Goal: Information Seeking & Learning: Learn about a topic

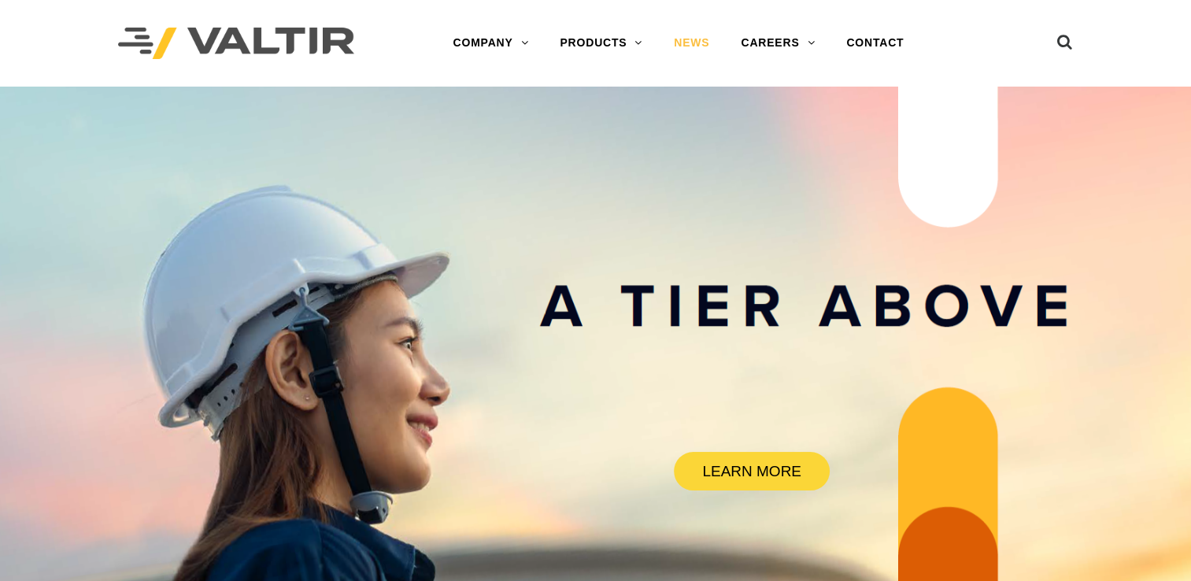
click at [685, 40] on link "NEWS" at bounding box center [691, 43] width 67 height 31
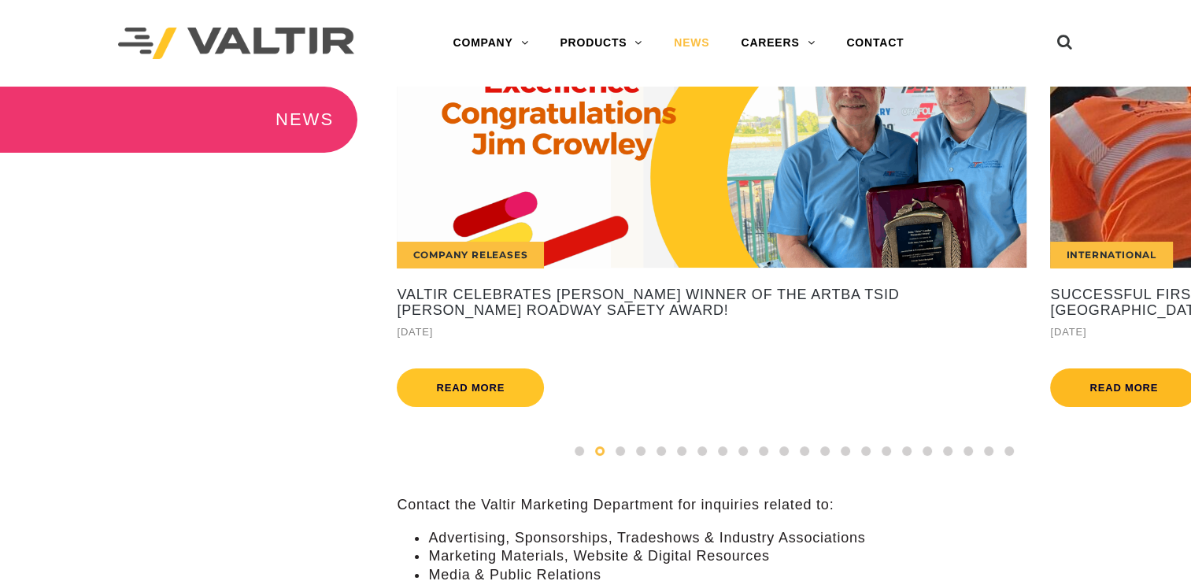
click at [1087, 386] on link "Read more" at bounding box center [1123, 387] width 147 height 39
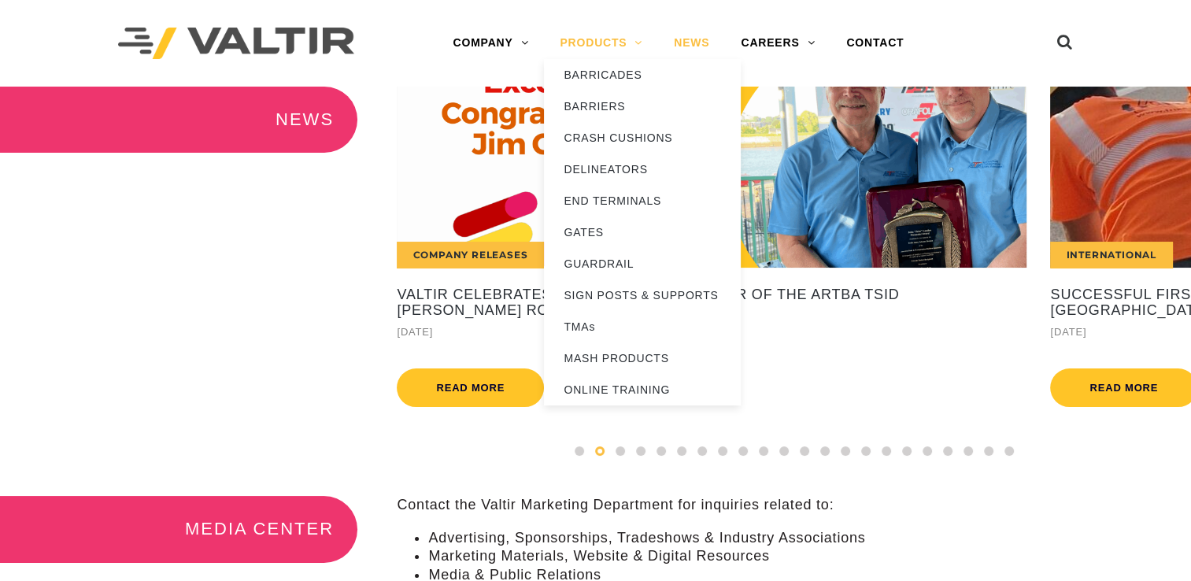
click at [630, 45] on link "PRODUCTS" at bounding box center [601, 43] width 114 height 31
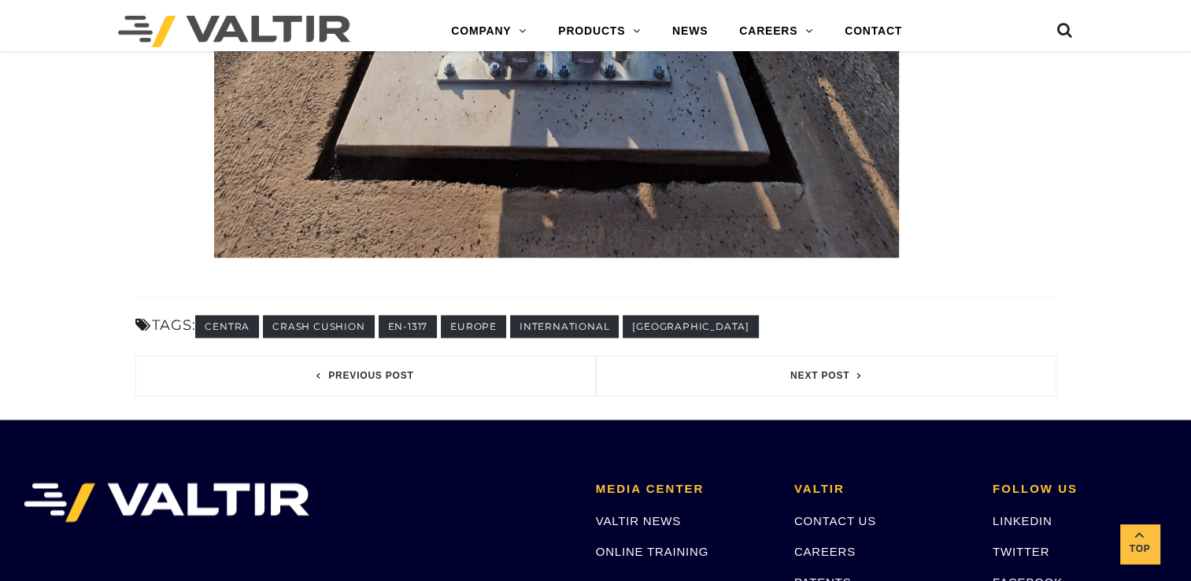
scroll to position [2714, 0]
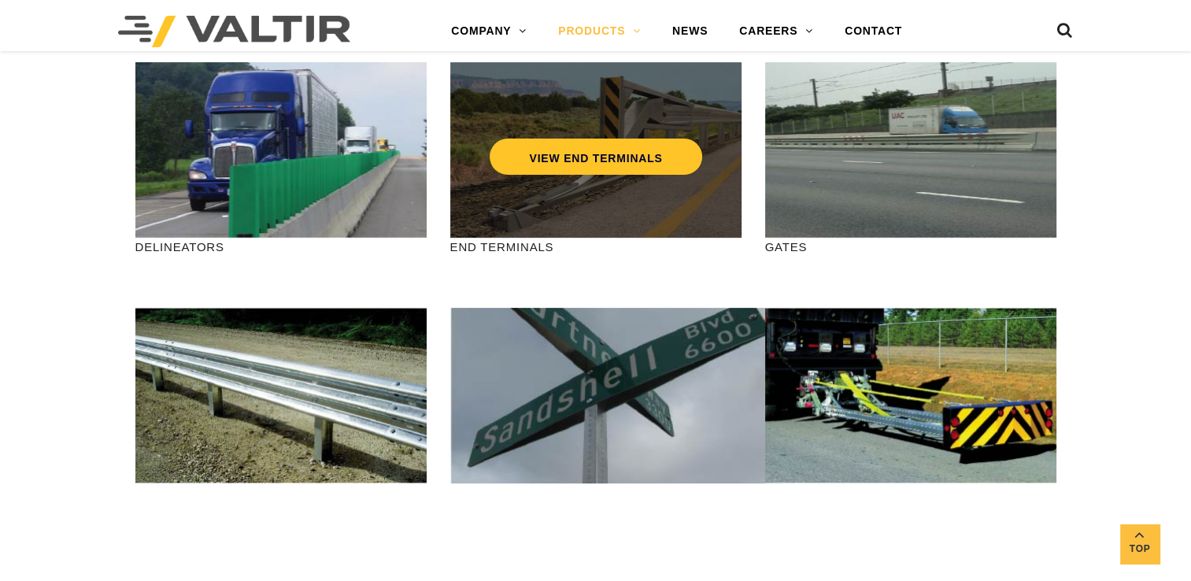
scroll to position [394, 0]
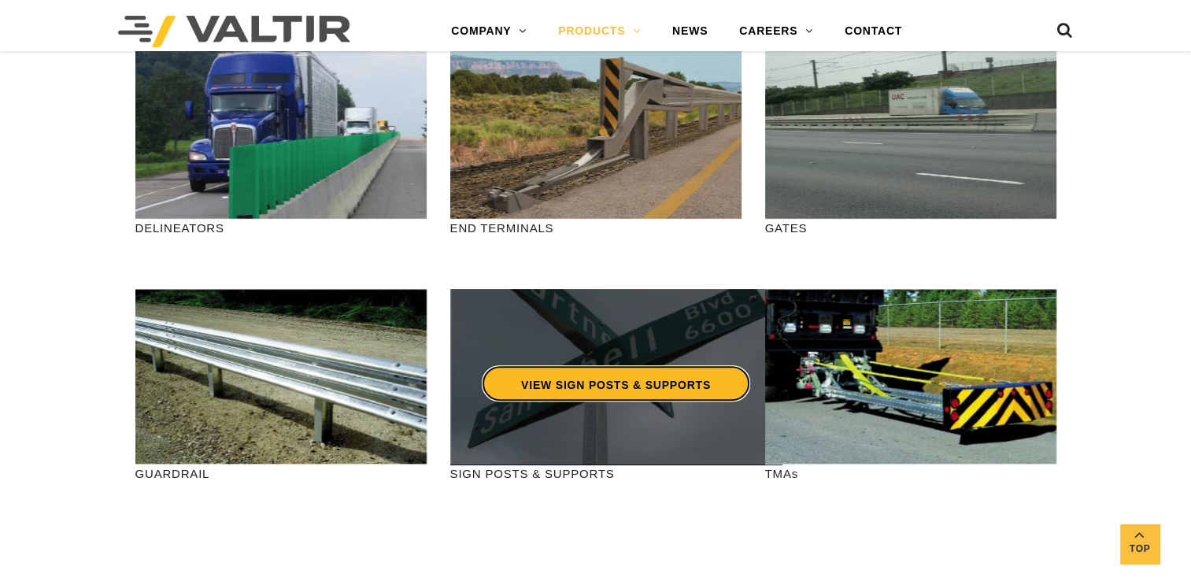
click at [611, 367] on link "VIEW SIGN POSTS & SUPPORTS" at bounding box center [616, 383] width 268 height 36
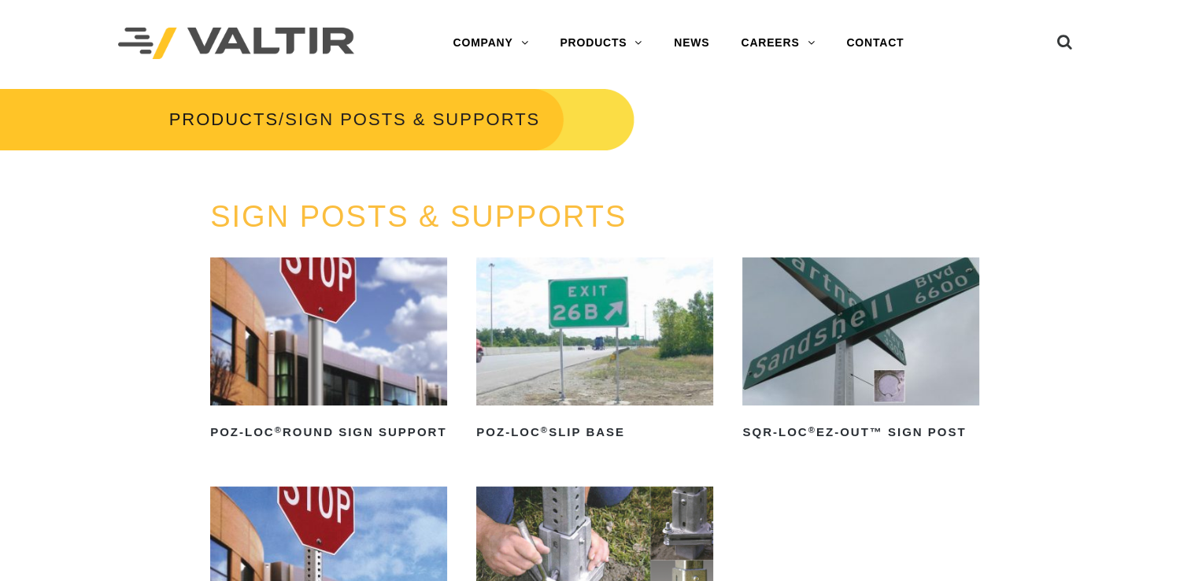
click at [904, 102] on div "PRODUCTS / SIGN POSTS & SUPPORTS" at bounding box center [595, 143] width 1215 height 113
